Goal: Information Seeking & Learning: Find specific page/section

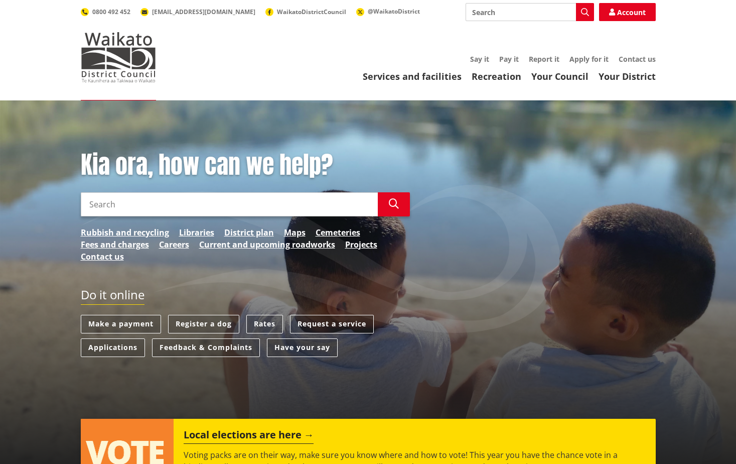
paste input "Te Whakawhanake Papakaainga"
type input "Te Whakawhanake Papakaainga"
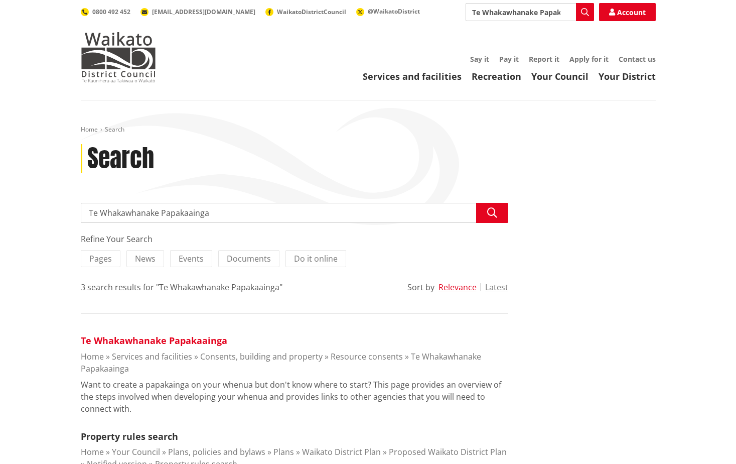
click at [130, 341] on link "Te Whakawhanake Papakaainga" at bounding box center [154, 340] width 147 height 12
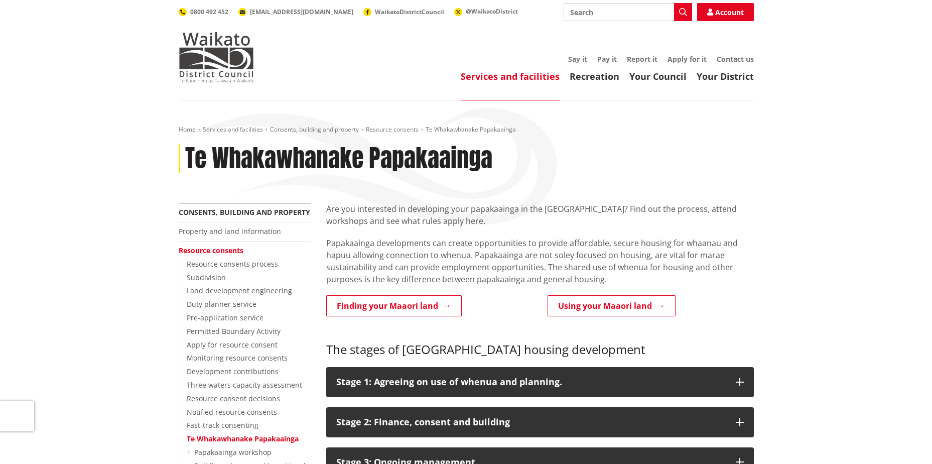
click at [592, 19] on input "Search" at bounding box center [628, 12] width 128 height 18
type input "SASM Funding"
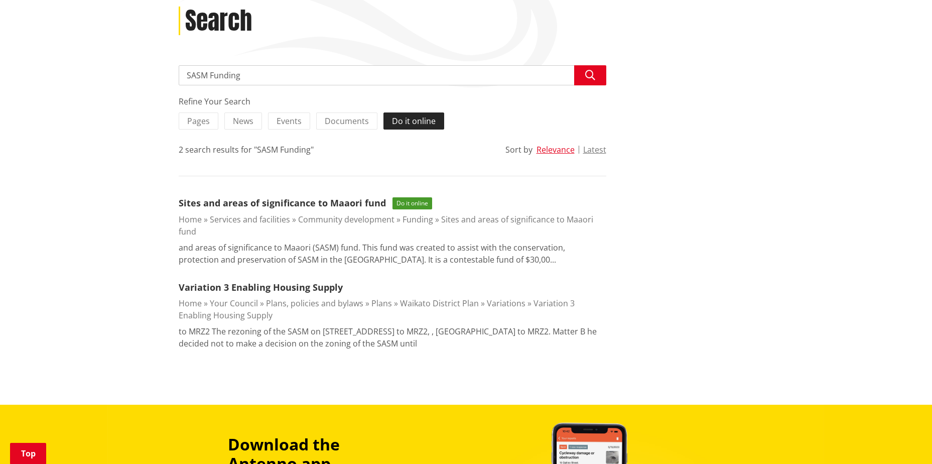
scroll to position [151, 0]
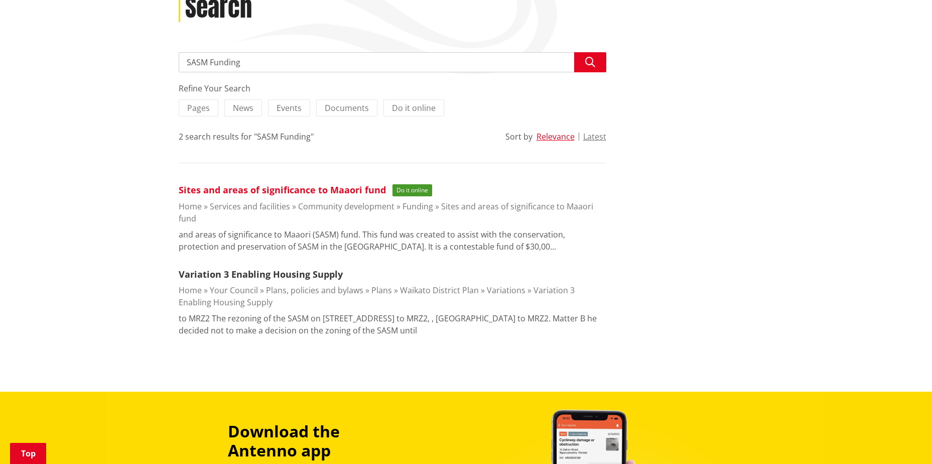
click at [377, 191] on link "Sites and areas of significance to Maaori fund" at bounding box center [282, 190] width 207 height 12
